Goal: Transaction & Acquisition: Book appointment/travel/reservation

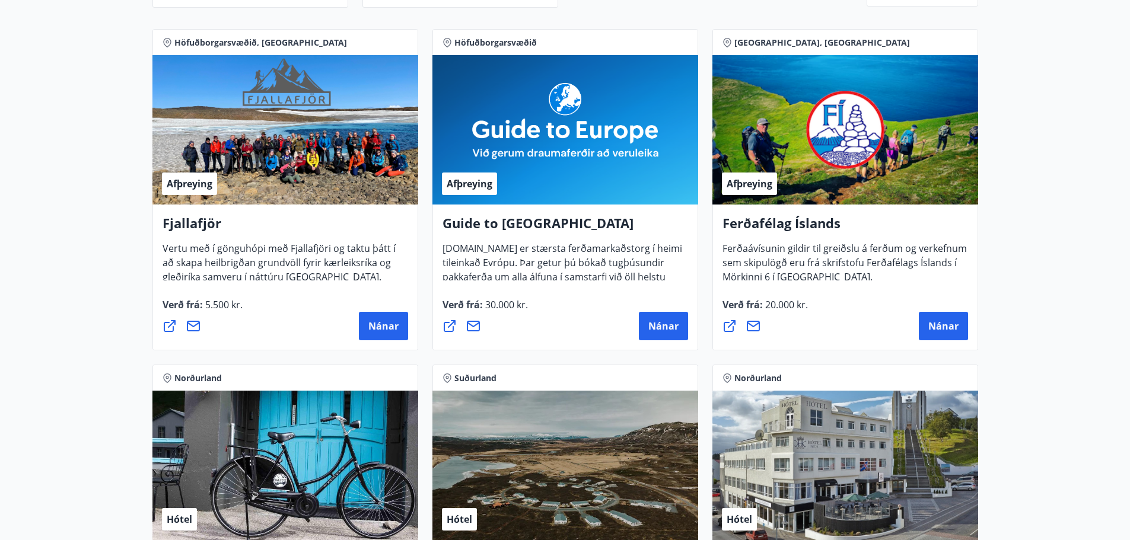
scroll to position [258, 0]
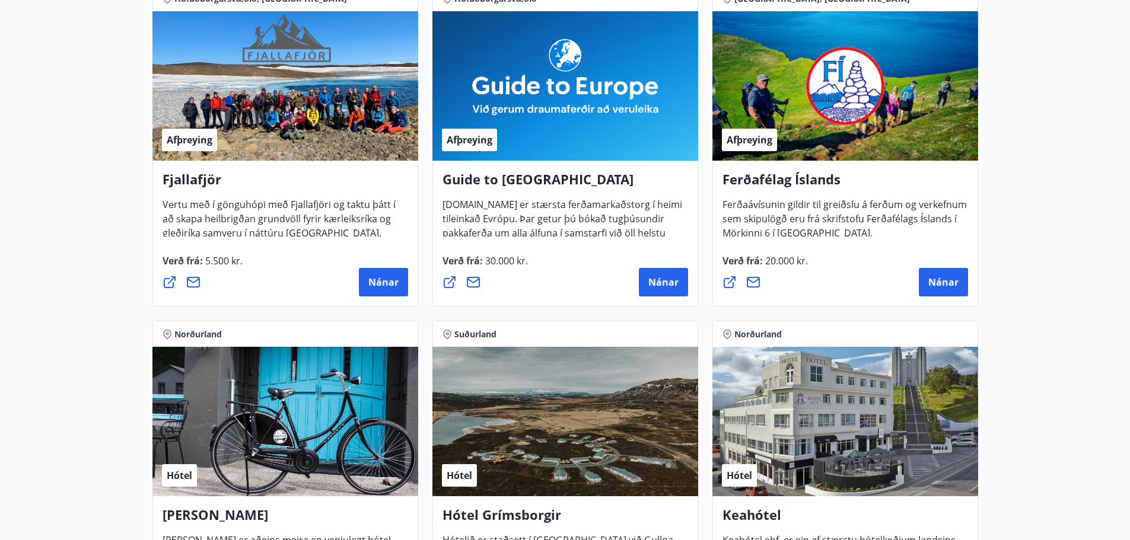
drag, startPoint x: 1050, startPoint y: 176, endPoint x: 1048, endPoint y: 233, distance: 57.0
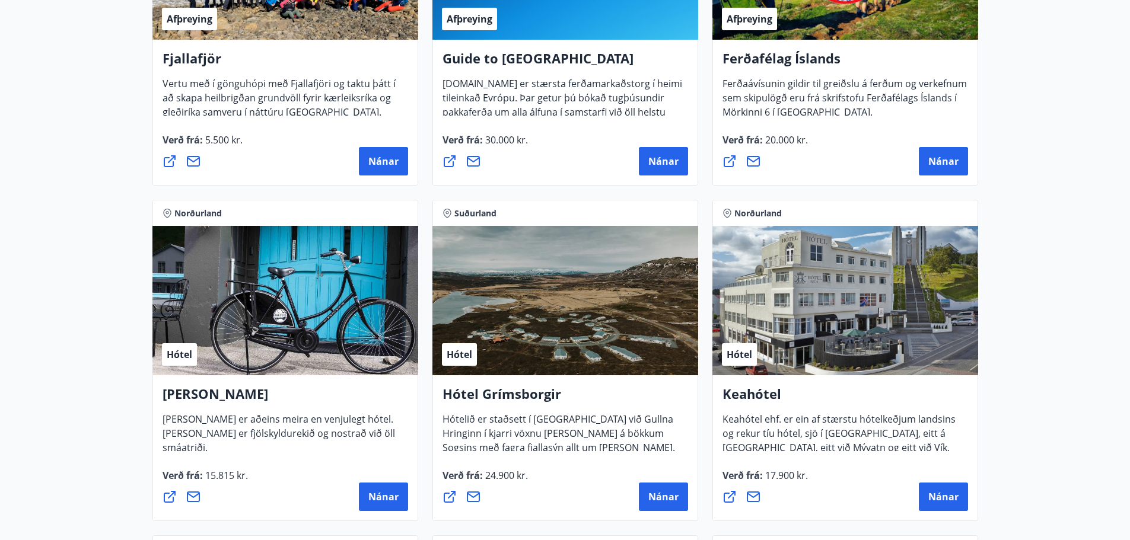
drag, startPoint x: 1051, startPoint y: 173, endPoint x: 1052, endPoint y: 202, distance: 29.1
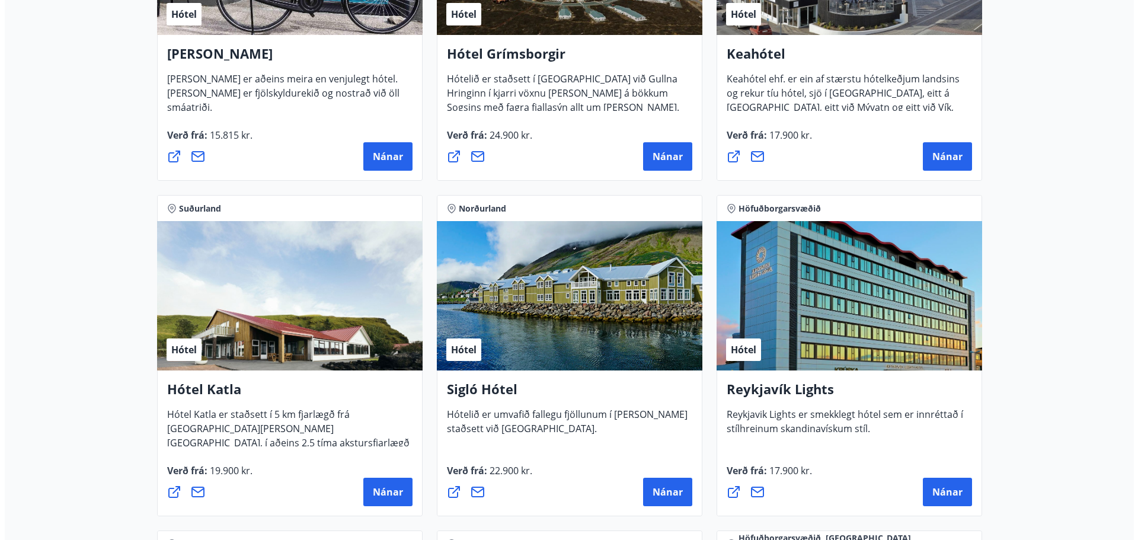
scroll to position [722, 0]
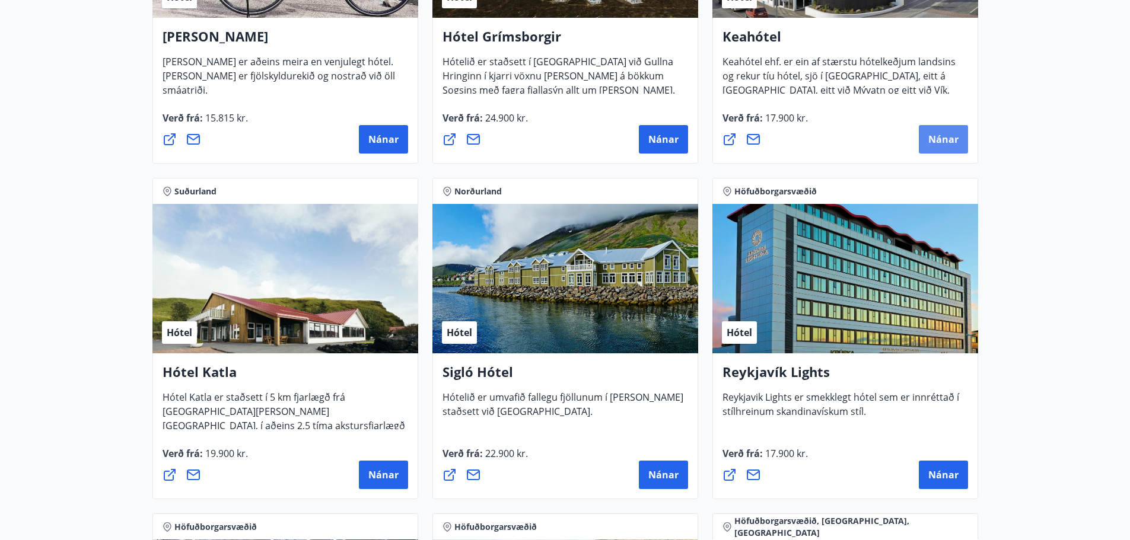
click at [939, 141] on span "Nánar" at bounding box center [943, 139] width 30 height 13
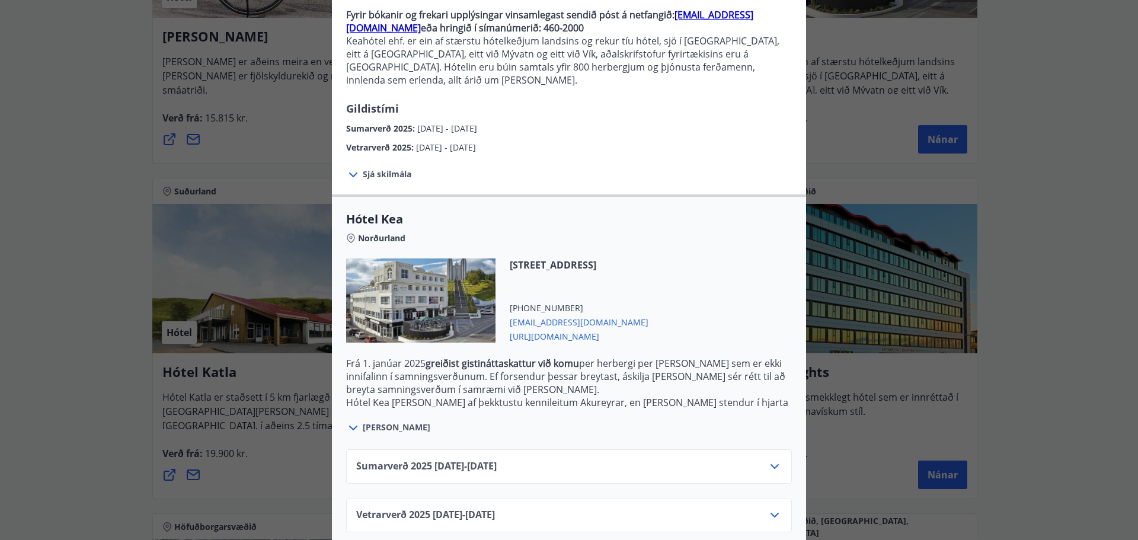
scroll to position [123, 0]
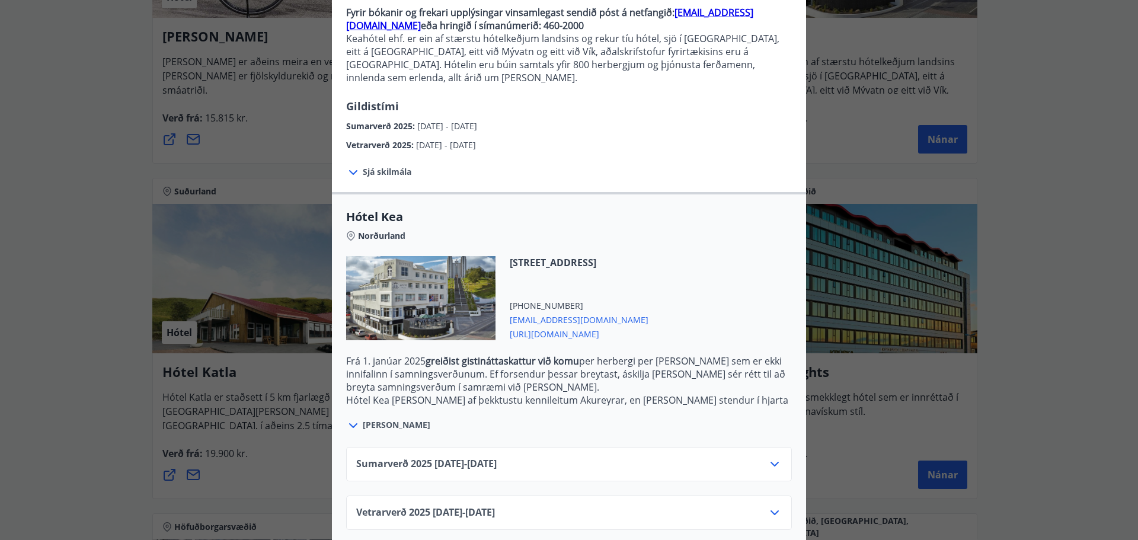
click at [774, 462] on icon at bounding box center [775, 464] width 8 height 5
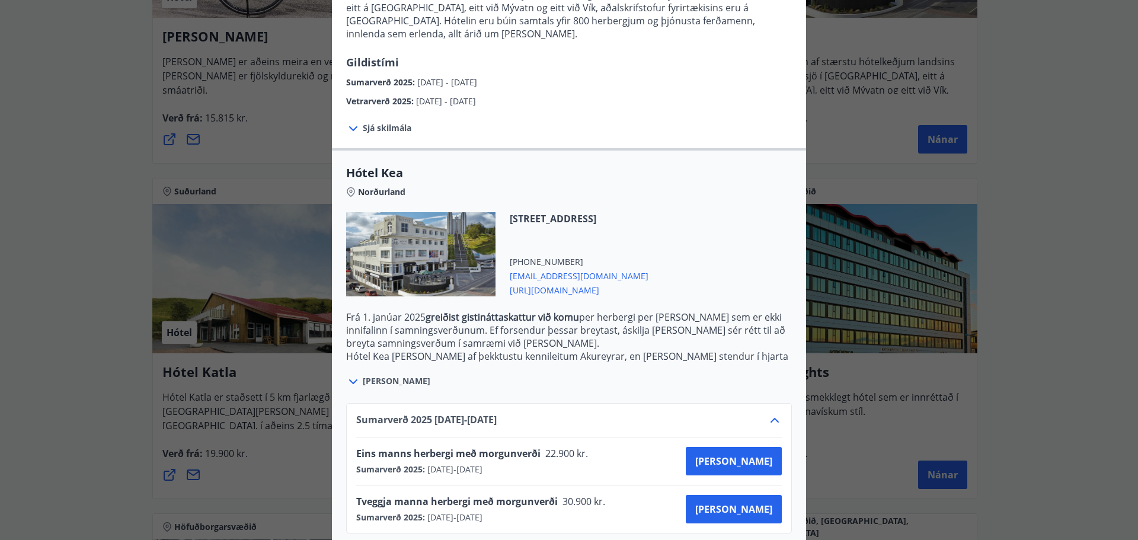
scroll to position [219, 0]
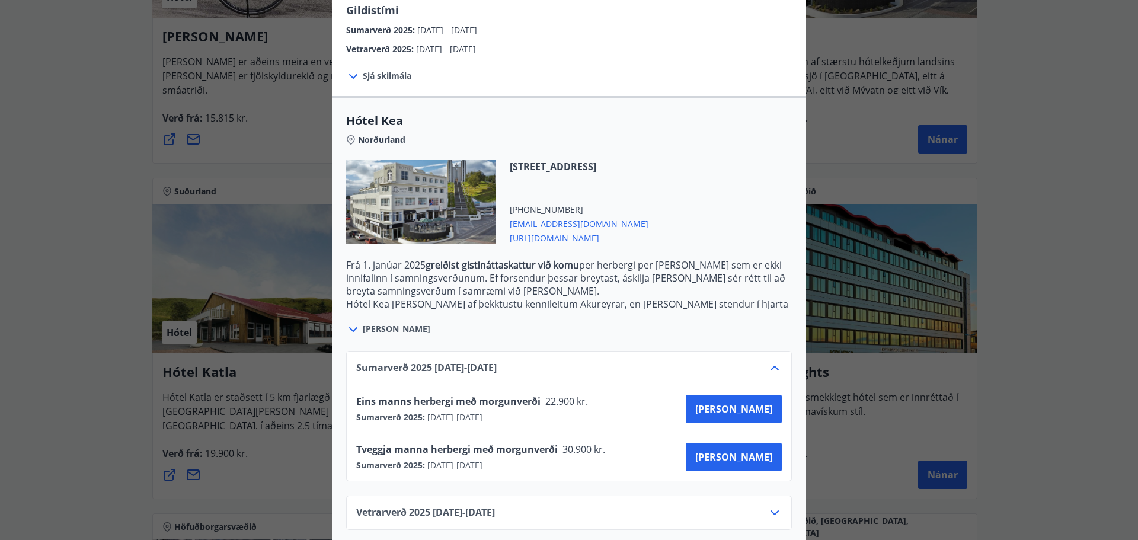
click at [771, 506] on icon at bounding box center [775, 513] width 14 height 14
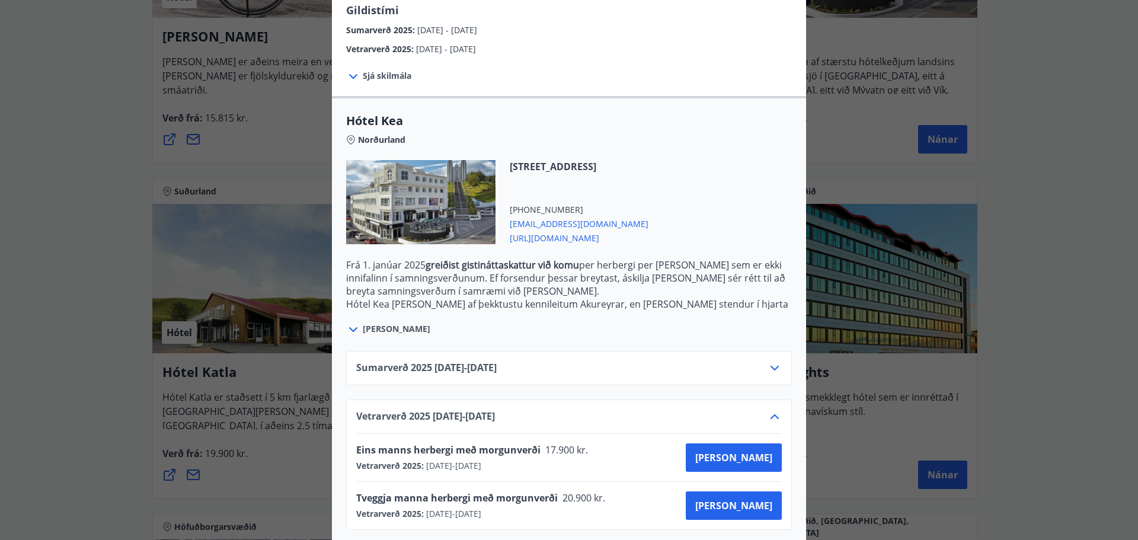
click at [1048, 251] on div "Keahótel Fyrir bókanir og frekari upplýsingar vinsamlegast sendið póst á netfan…" at bounding box center [569, 51] width 1138 height 540
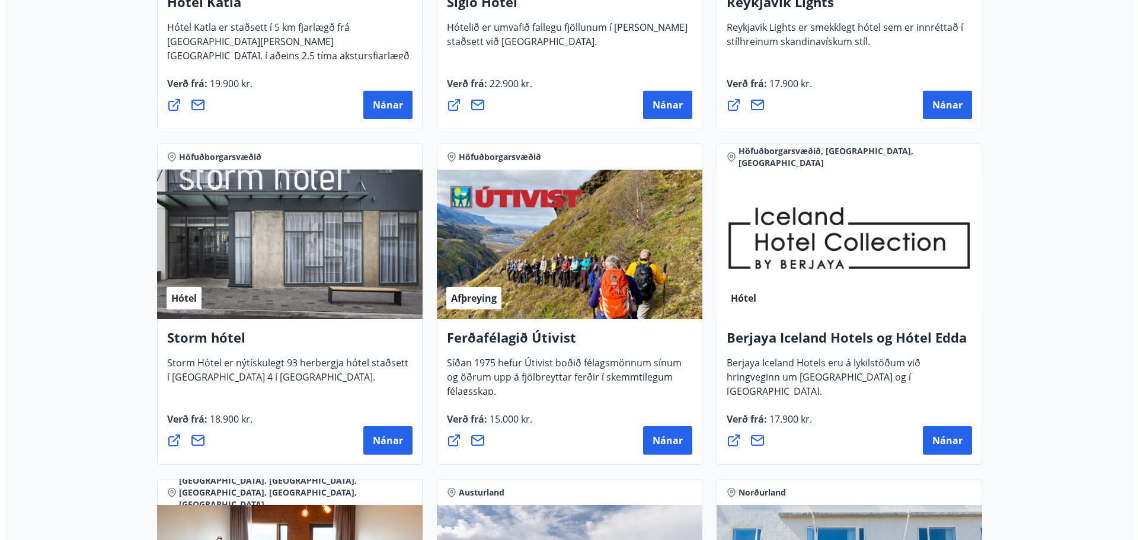
scroll to position [1105, 0]
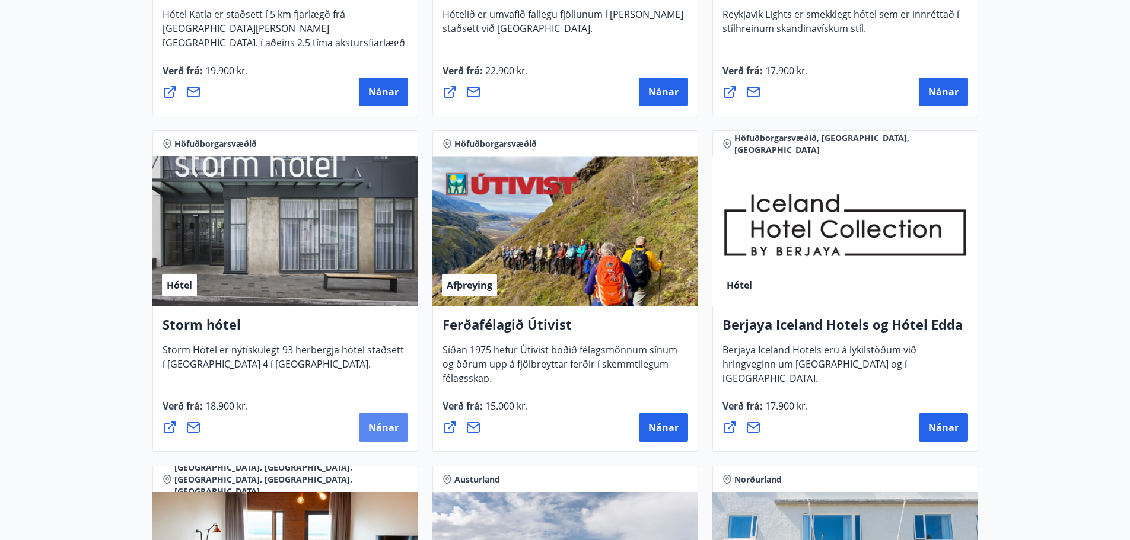
click at [400, 429] on button "Nánar" at bounding box center [383, 427] width 49 height 28
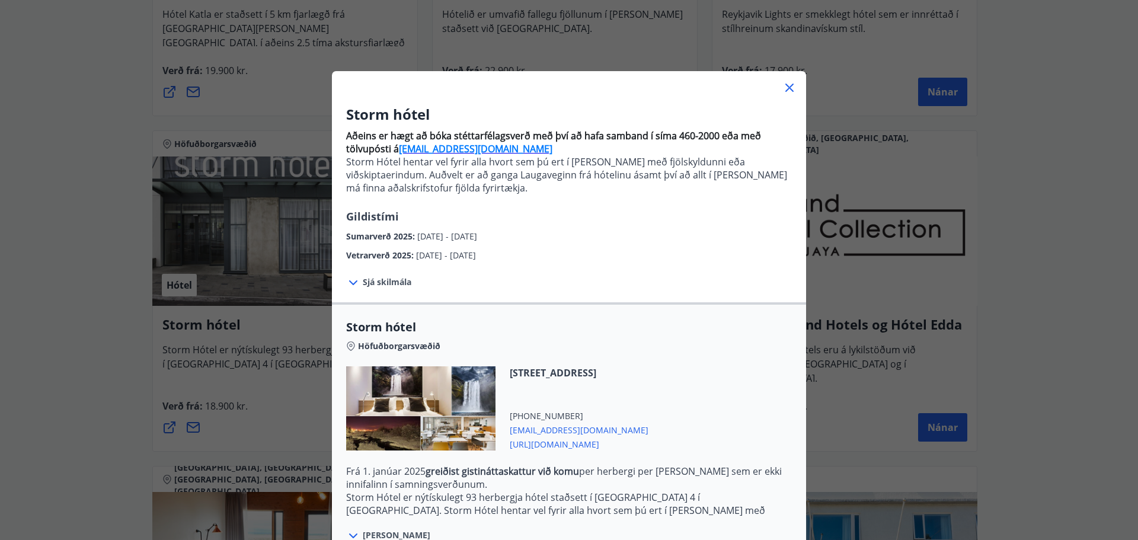
click at [382, 282] on span "Sjá skilmála" at bounding box center [387, 282] width 49 height 12
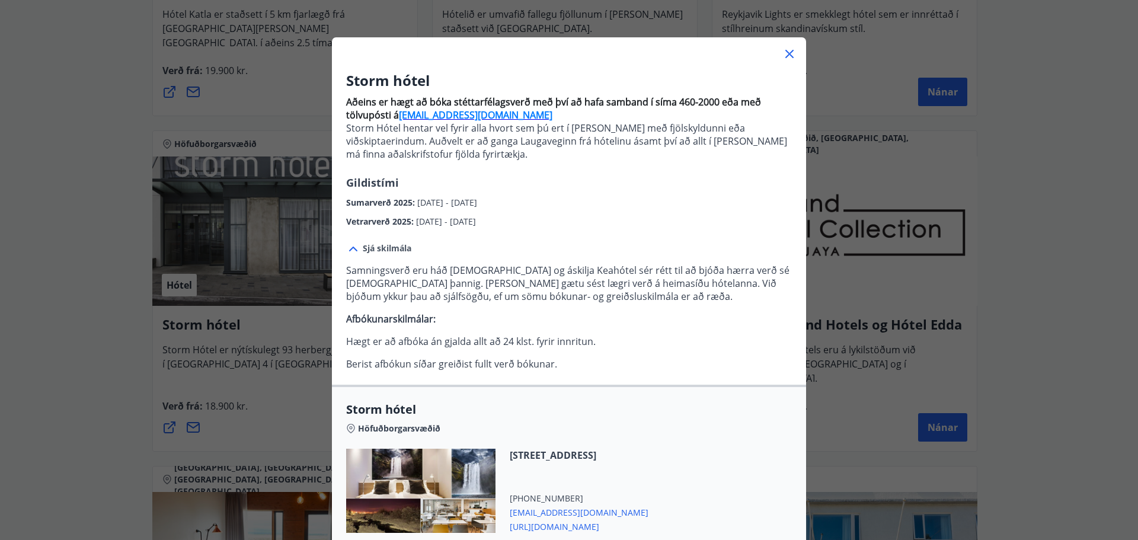
scroll to position [240, 0]
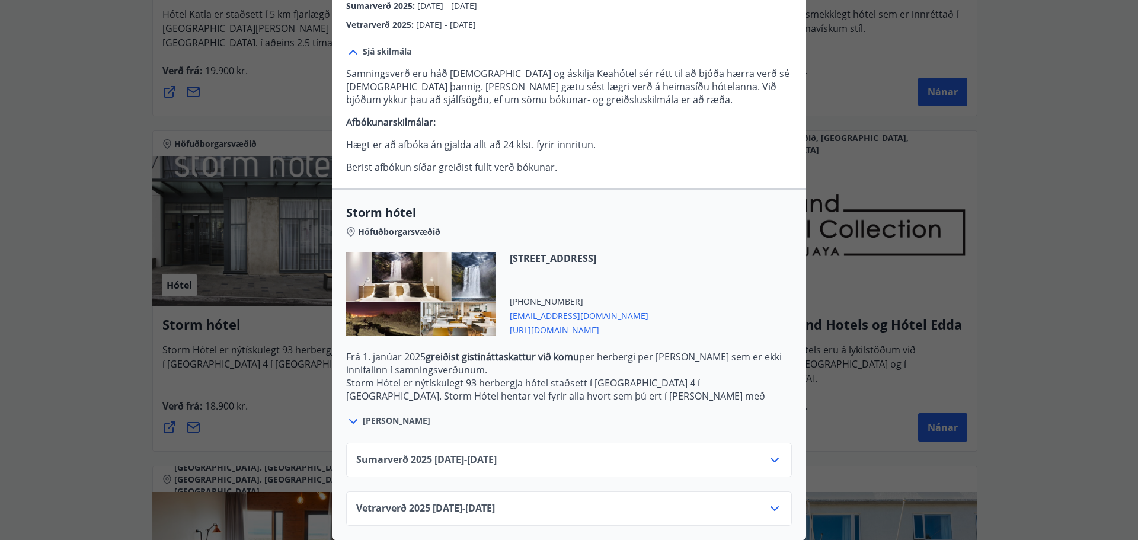
drag, startPoint x: 640, startPoint y: 259, endPoint x: 650, endPoint y: 371, distance: 112.0
click at [679, 502] on div "Vetrarverð [PHONE_NUMBER][DATE] - [DATE]" at bounding box center [569, 514] width 426 height 24
click at [684, 502] on div "Vetrarverð [PHONE_NUMBER][DATE] - [DATE]" at bounding box center [569, 514] width 426 height 24
drag, startPoint x: 756, startPoint y: 491, endPoint x: 769, endPoint y: 492, distance: 13.1
click at [758, 492] on div "Vetrarverð [PHONE_NUMBER][DATE] - [DATE]" at bounding box center [569, 509] width 446 height 34
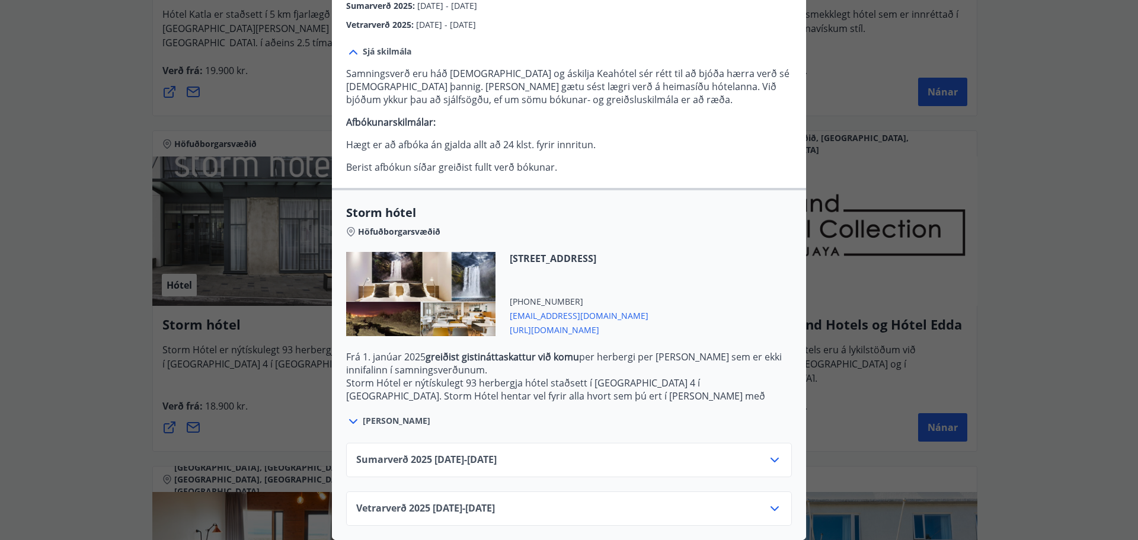
click at [770, 502] on icon at bounding box center [775, 509] width 14 height 14
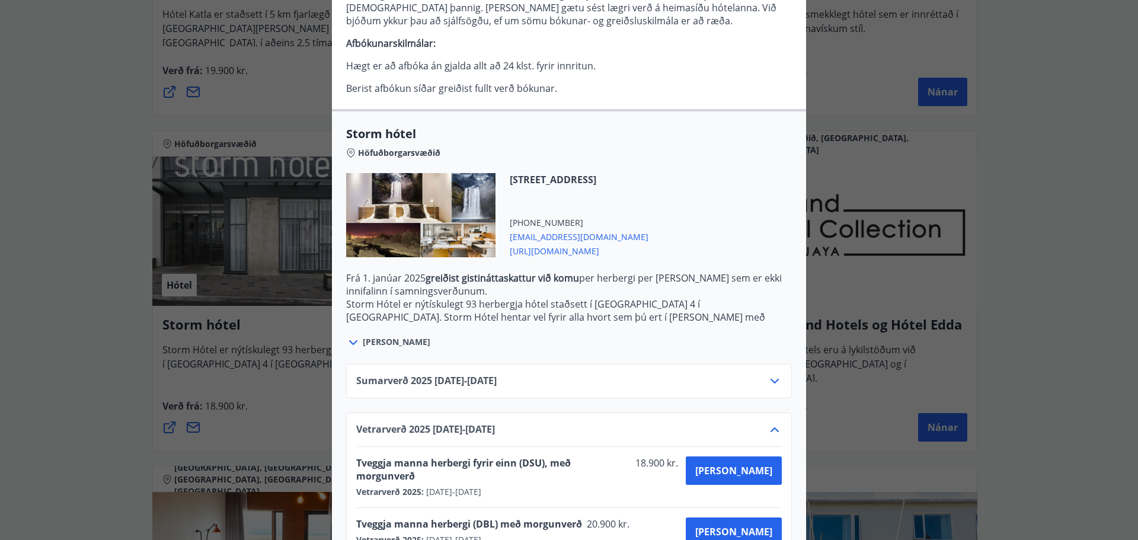
scroll to position [336, 0]
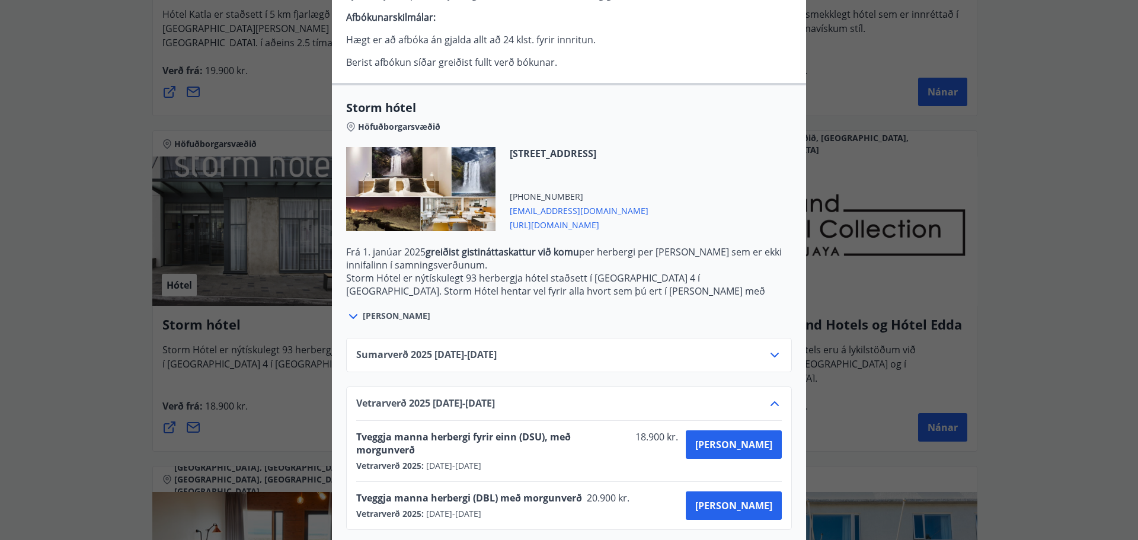
drag, startPoint x: 742, startPoint y: 338, endPoint x: 739, endPoint y: 401, distance: 63.0
click at [610, 348] on div "Sumarverð [PHONE_NUMBER][DATE] - [DATE]" at bounding box center [569, 360] width 426 height 24
click at [672, 353] on div "Sumarverð [PHONE_NUMBER][DATE] - [DATE]" at bounding box center [569, 360] width 426 height 24
click at [784, 356] on div "Sumarverð [PHONE_NUMBER][DATE] - [DATE]" at bounding box center [569, 355] width 446 height 34
click at [769, 359] on icon at bounding box center [775, 355] width 14 height 14
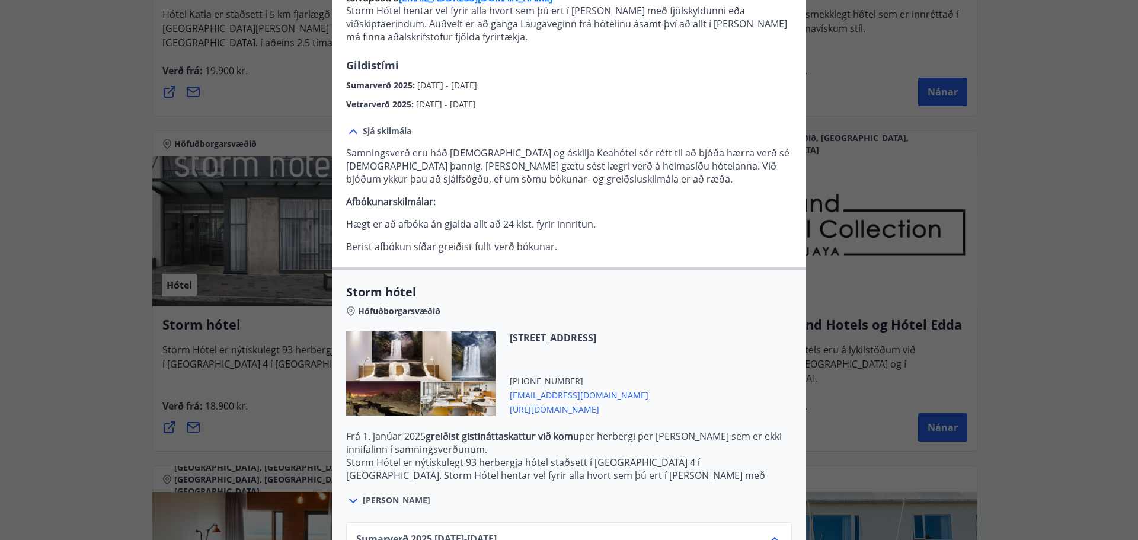
drag, startPoint x: 737, startPoint y: 240, endPoint x: 737, endPoint y: 215, distance: 24.9
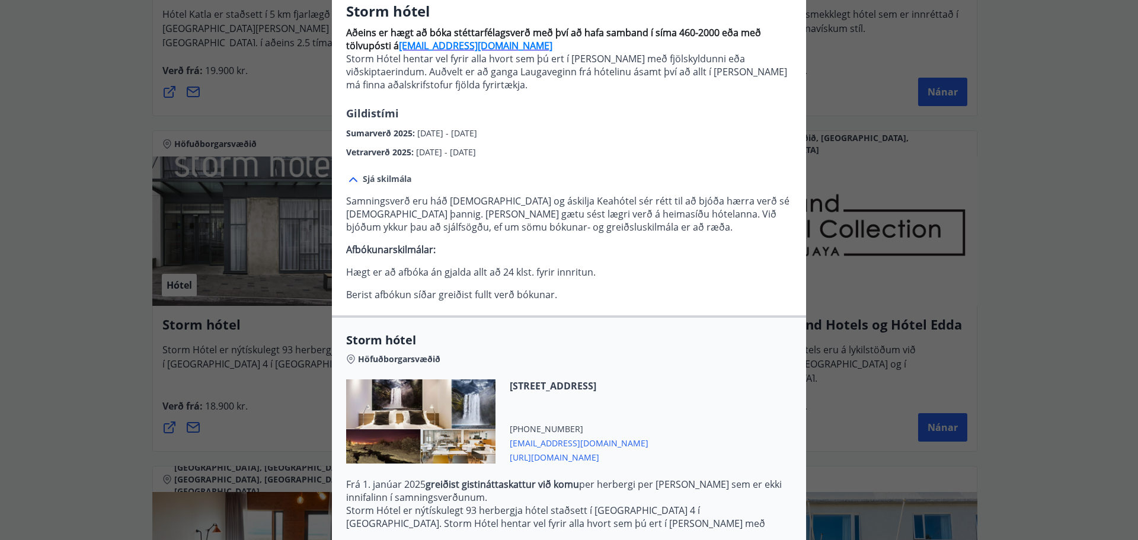
scroll to position [83, 0]
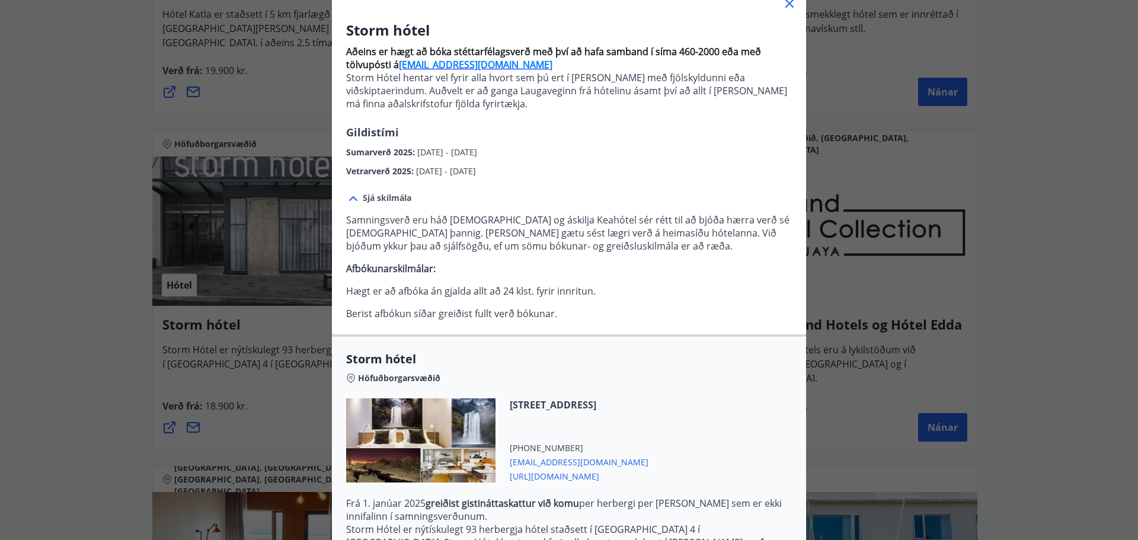
drag, startPoint x: 637, startPoint y: 119, endPoint x: 633, endPoint y: 87, distance: 32.3
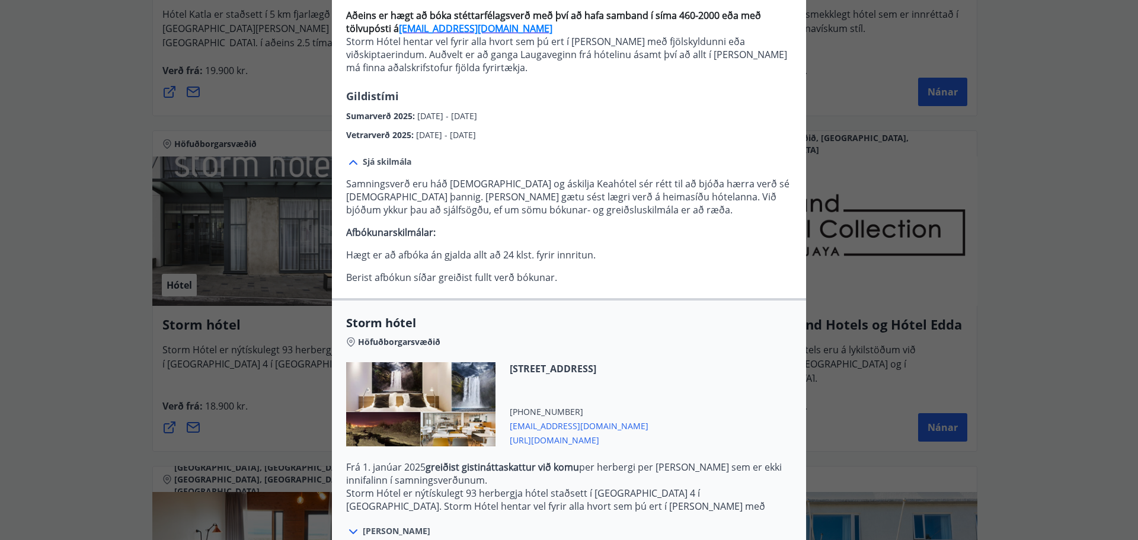
scroll to position [336, 0]
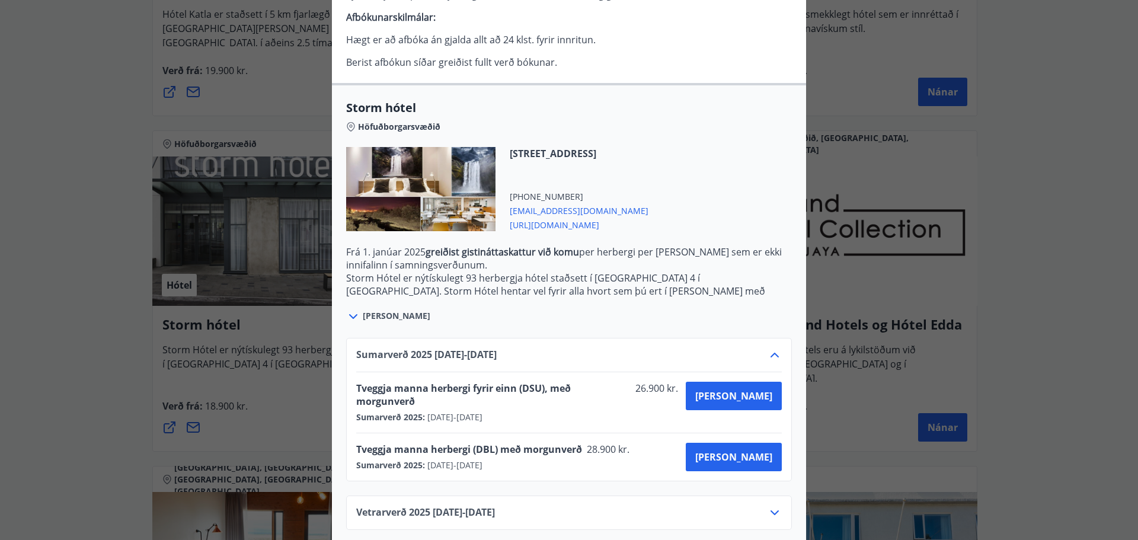
drag, startPoint x: 646, startPoint y: 125, endPoint x: 665, endPoint y: 281, distance: 157.7
drag, startPoint x: 624, startPoint y: 315, endPoint x: 626, endPoint y: 356, distance: 40.9
click at [597, 506] on div "Vetrarverð [PHONE_NUMBER][DATE] - [DATE]" at bounding box center [569, 518] width 426 height 24
click at [770, 506] on icon at bounding box center [775, 513] width 14 height 14
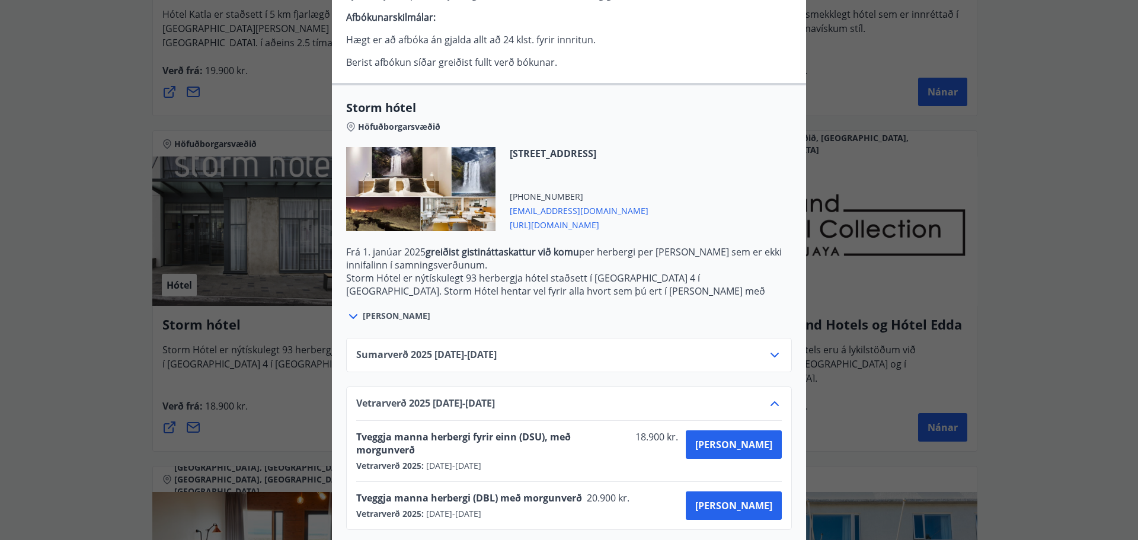
click at [1109, 238] on div "Storm hótel Aðeins er hægt að bóka stéttarfélagsverð með því að hafa samband í …" at bounding box center [569, 270] width 1138 height 540
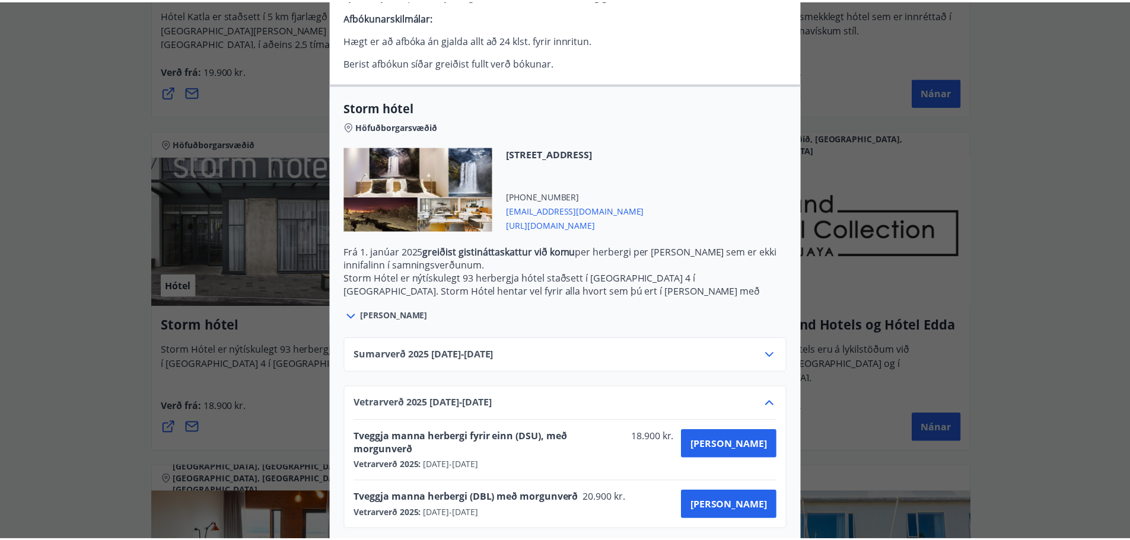
scroll to position [0, 0]
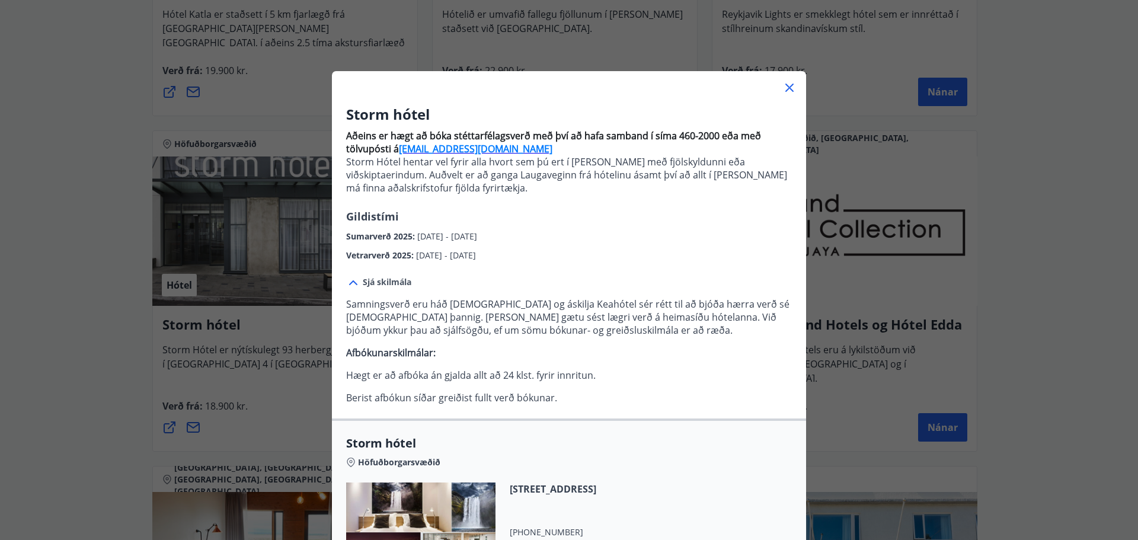
click at [1093, 244] on div "Storm hótel Aðeins er hægt að bóka stéttarfélagsverð með því að hafa samband í …" at bounding box center [569, 270] width 1138 height 540
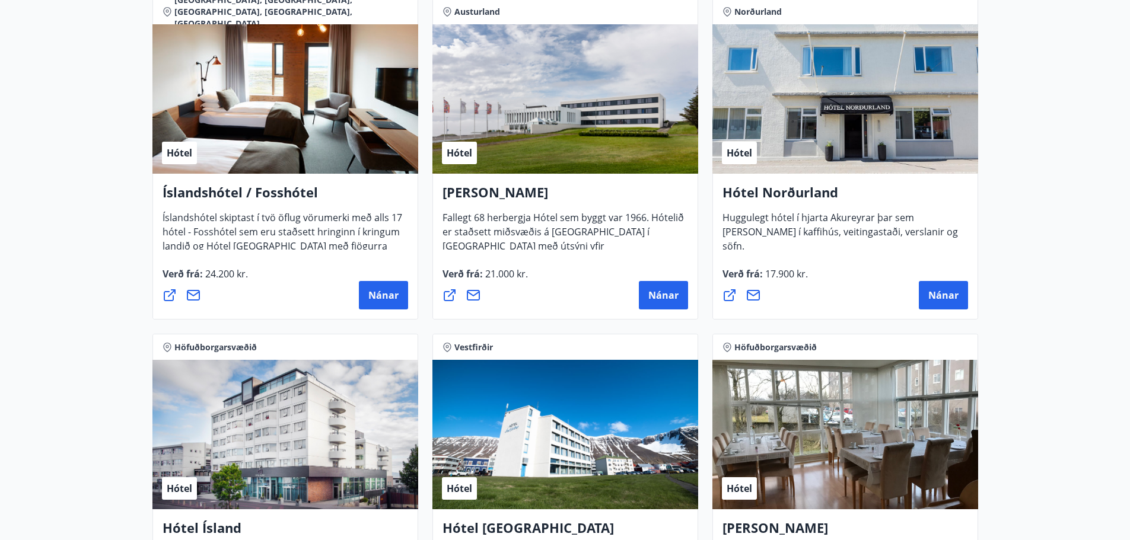
drag, startPoint x: 1033, startPoint y: 129, endPoint x: 1035, endPoint y: 257, distance: 128.7
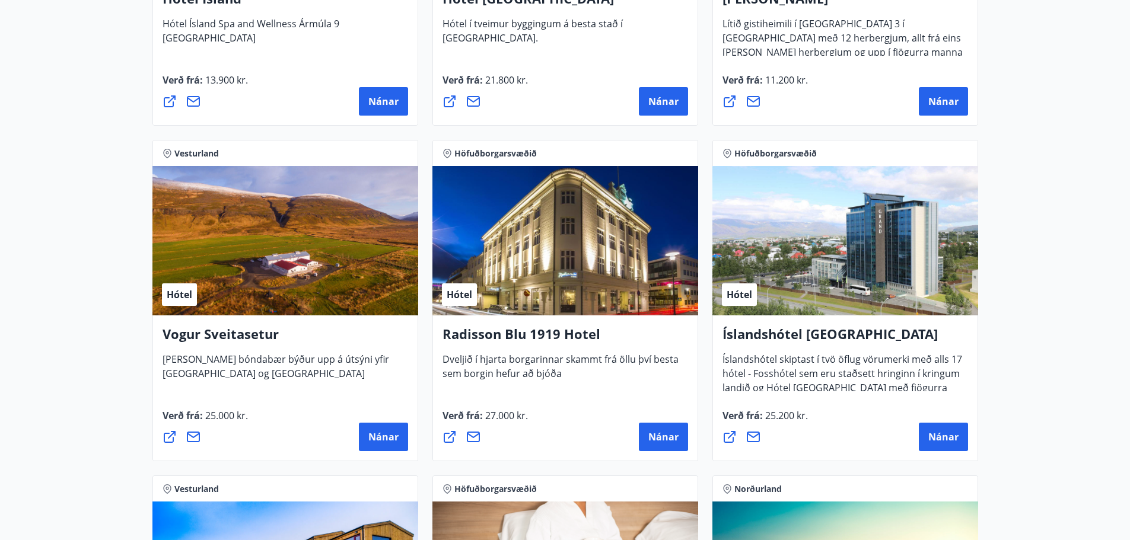
scroll to position [2559, 0]
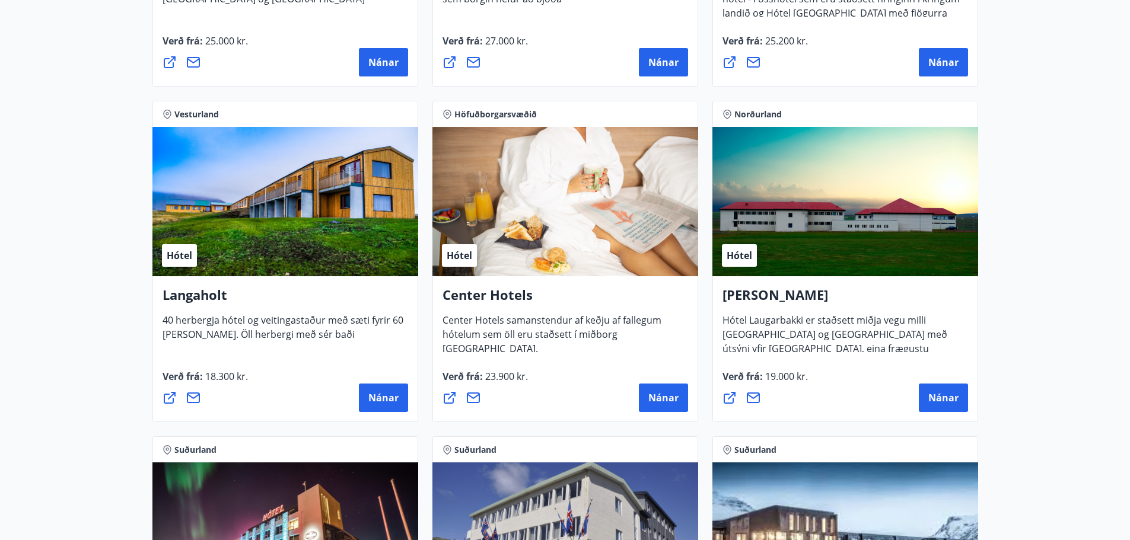
drag, startPoint x: 1045, startPoint y: 275, endPoint x: 1034, endPoint y: 349, distance: 74.9
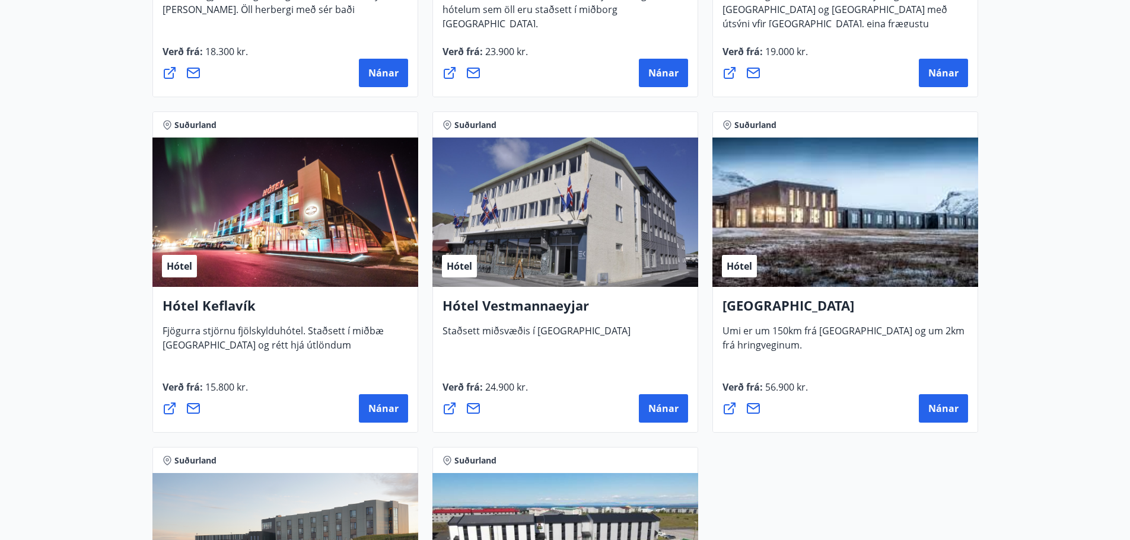
drag, startPoint x: 1065, startPoint y: 233, endPoint x: 1062, endPoint y: 339, distance: 105.6
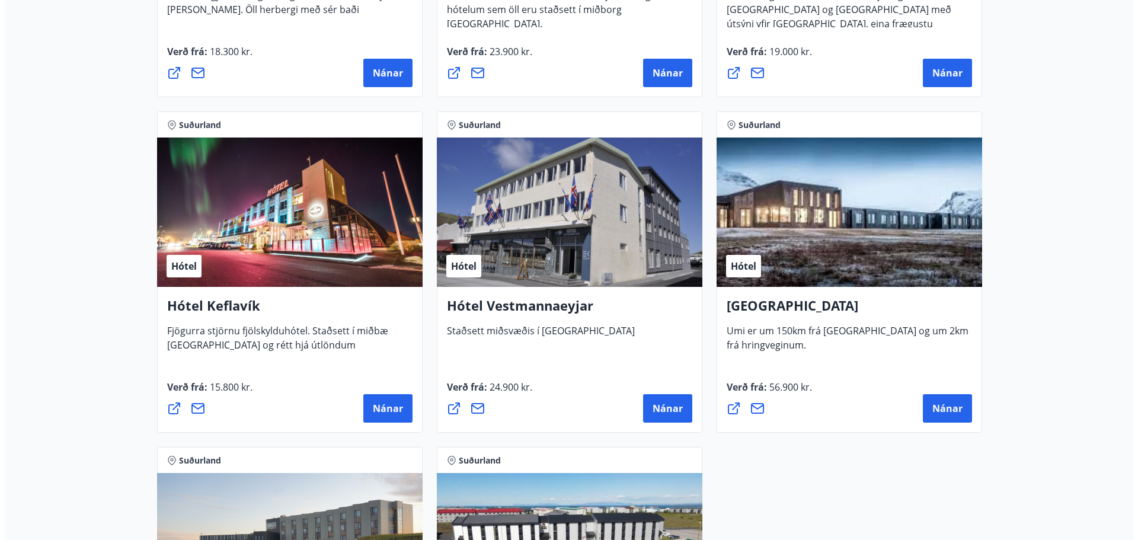
scroll to position [2982, 0]
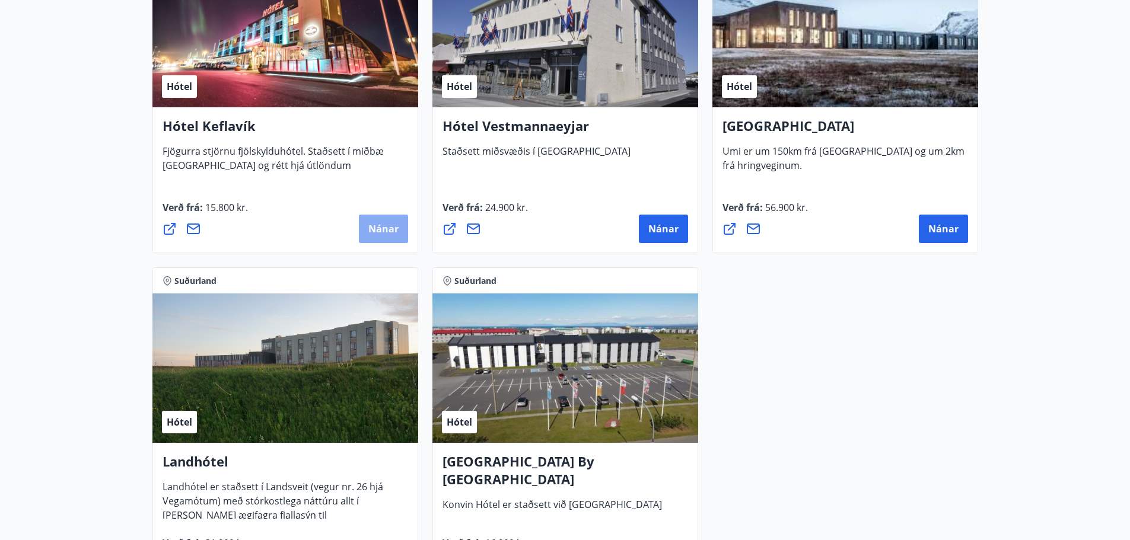
click at [375, 231] on span "Nánar" at bounding box center [383, 228] width 30 height 13
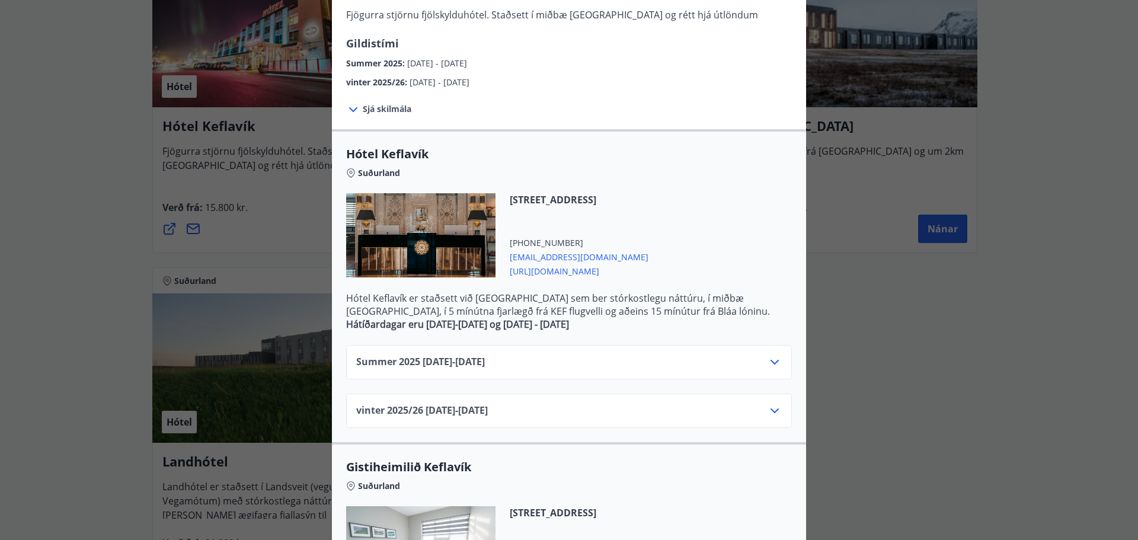
drag, startPoint x: 640, startPoint y: 206, endPoint x: 640, endPoint y: 280, distance: 74.1
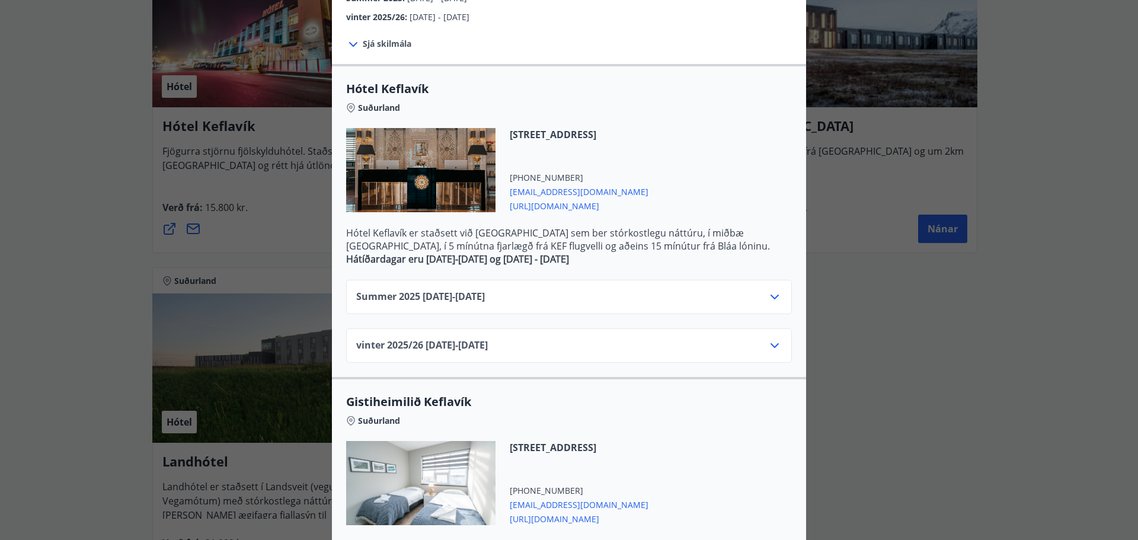
click at [769, 342] on icon at bounding box center [775, 346] width 14 height 14
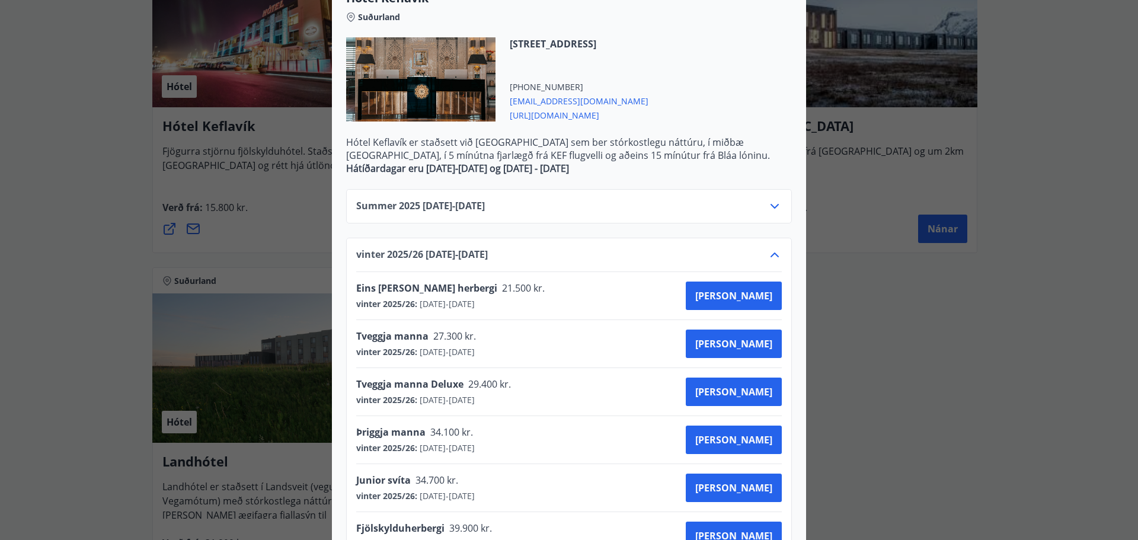
scroll to position [436, 0]
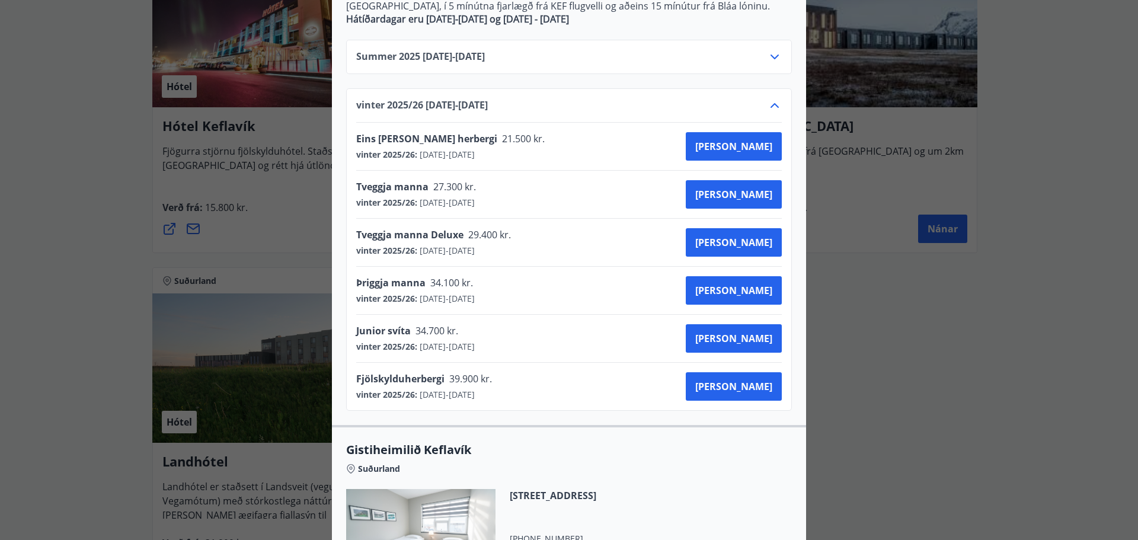
drag, startPoint x: 652, startPoint y: 252, endPoint x: 650, endPoint y: 315, distance: 63.5
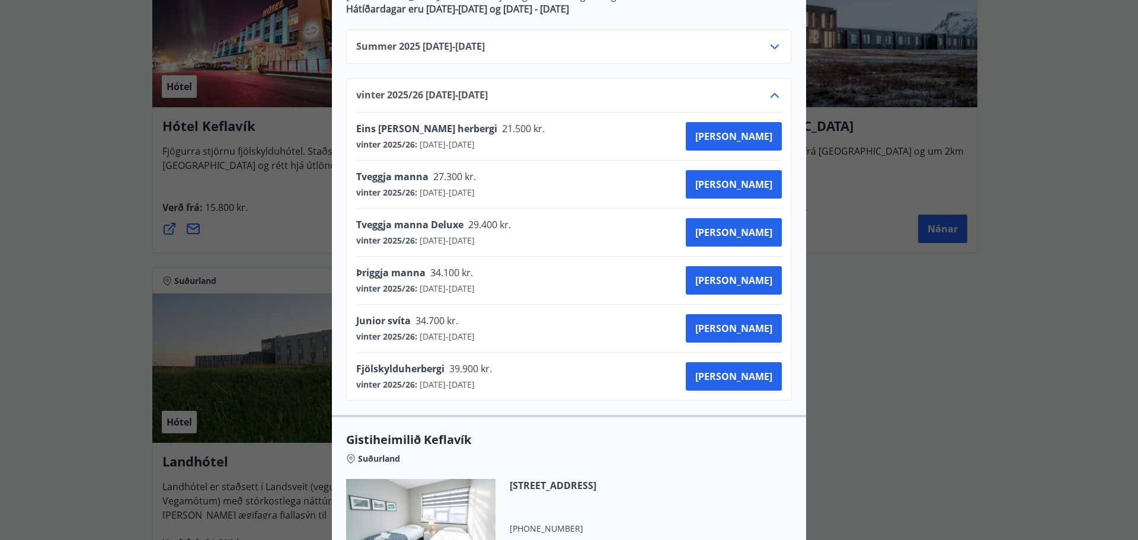
click at [775, 43] on icon at bounding box center [775, 47] width 14 height 14
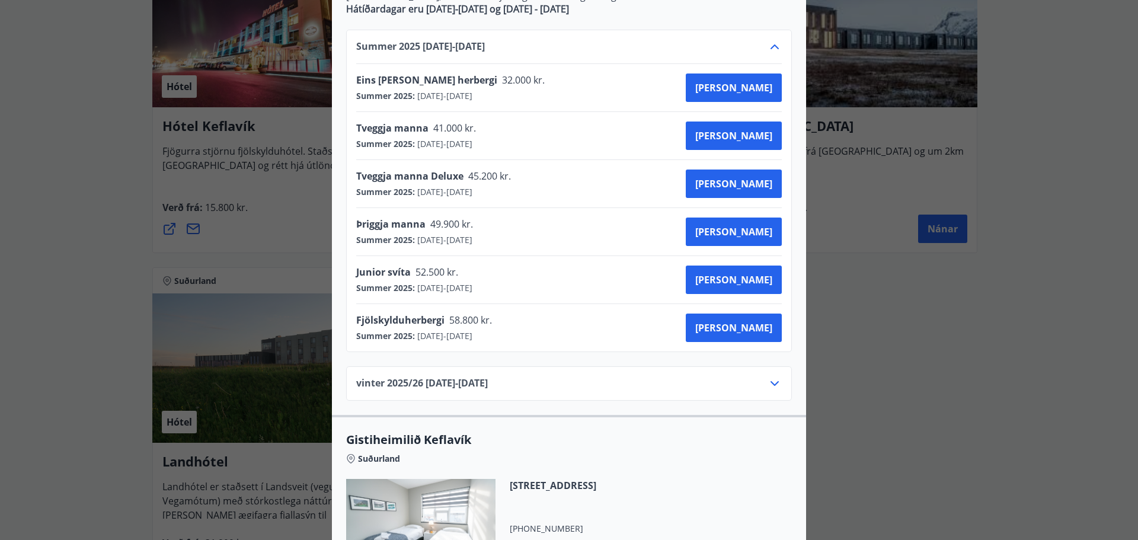
click at [1039, 132] on div "Hótel Keflavík Fjögurra stjörnu fjölskylduhótel. Staðsett í miðbæ [GEOGRAPHIC_D…" at bounding box center [569, 270] width 1138 height 540
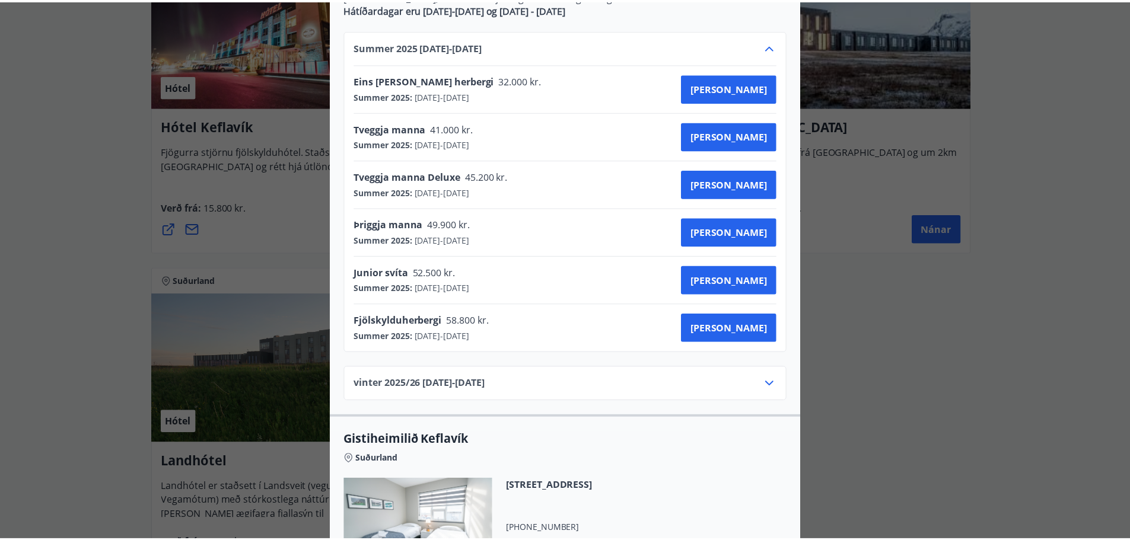
scroll to position [0, 0]
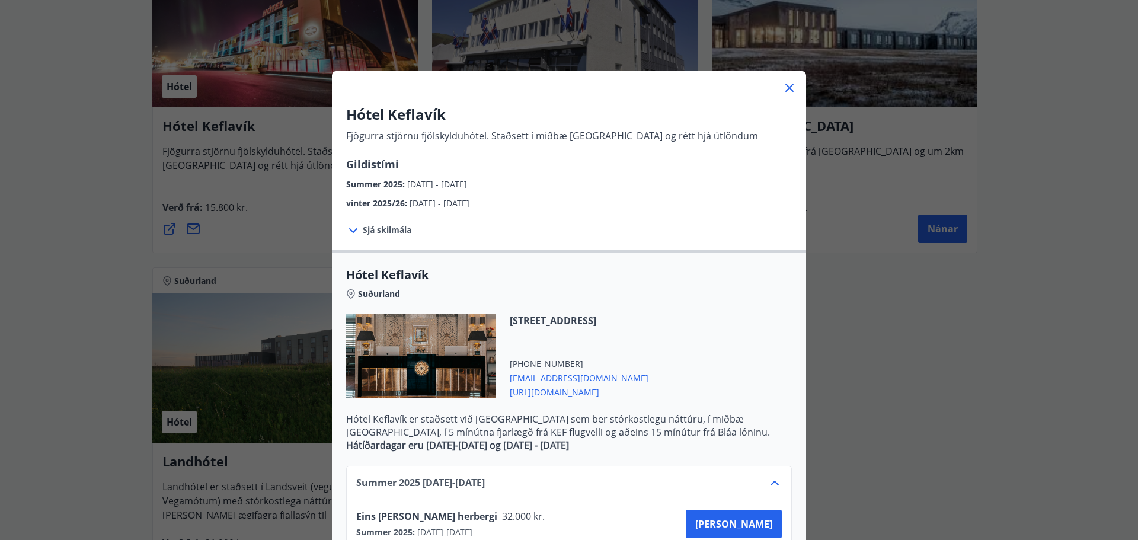
click at [1062, 139] on div "Hótel Keflavík Fjögurra stjörnu fjölskylduhótel. Staðsett í miðbæ [GEOGRAPHIC_D…" at bounding box center [569, 270] width 1138 height 540
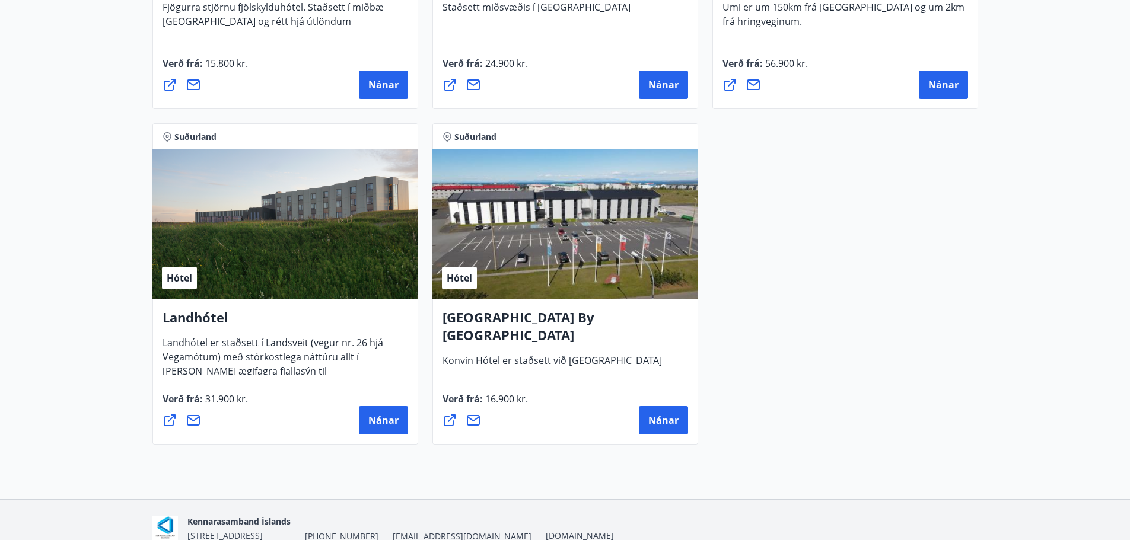
scroll to position [3185, 0]
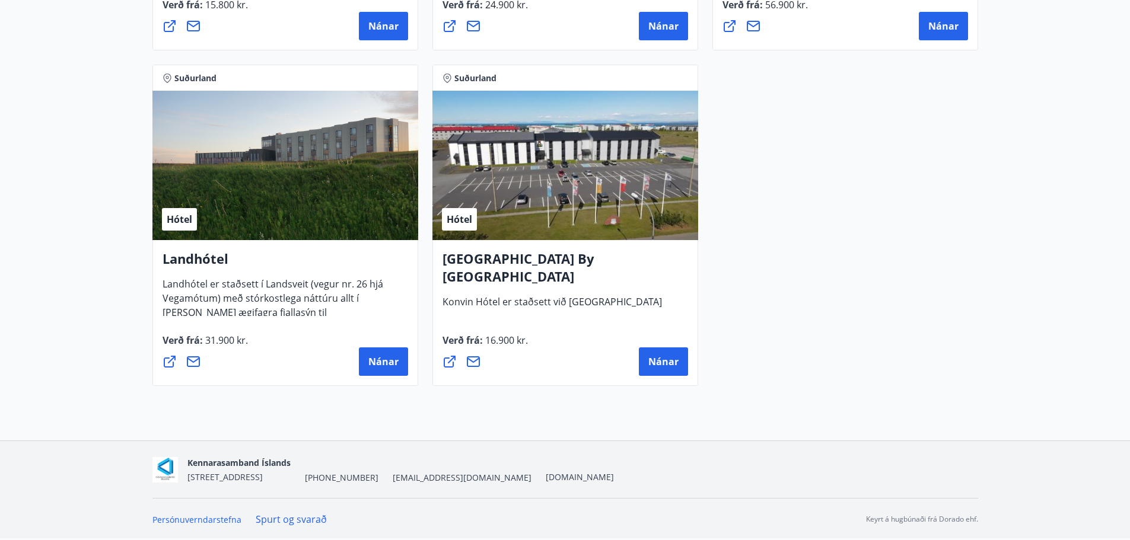
drag, startPoint x: 1066, startPoint y: 85, endPoint x: 1083, endPoint y: 261, distance: 176.9
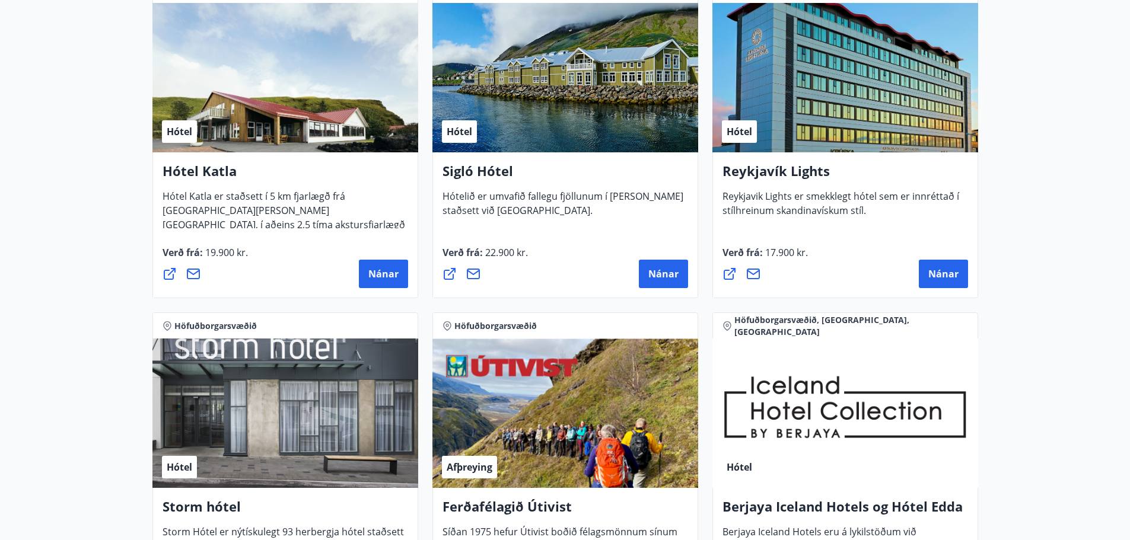
scroll to position [0, 0]
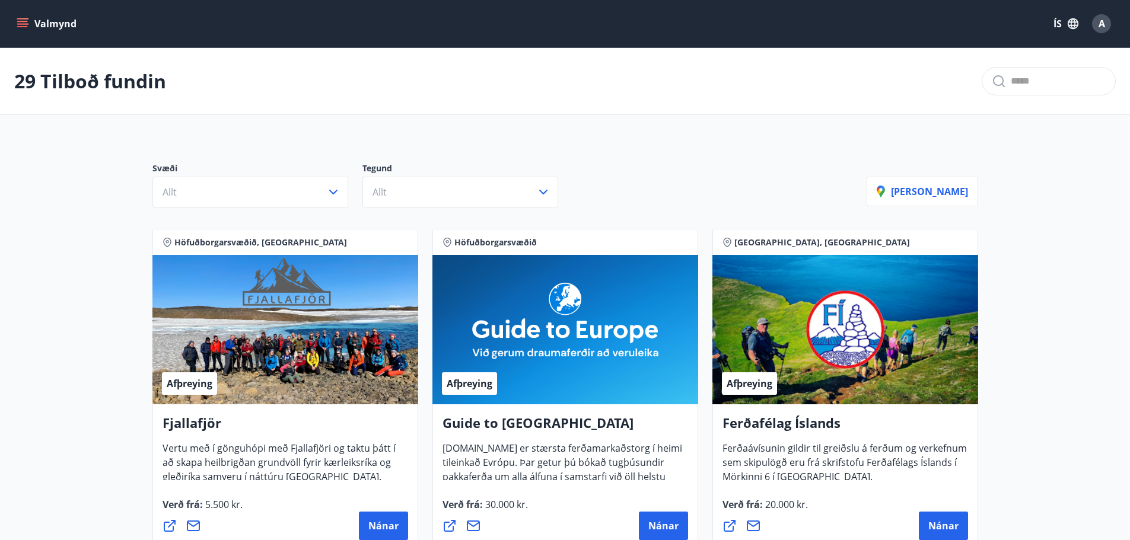
drag, startPoint x: 790, startPoint y: 410, endPoint x: 697, endPoint y: 97, distance: 327.2
